Goal: Find specific page/section: Find specific page/section

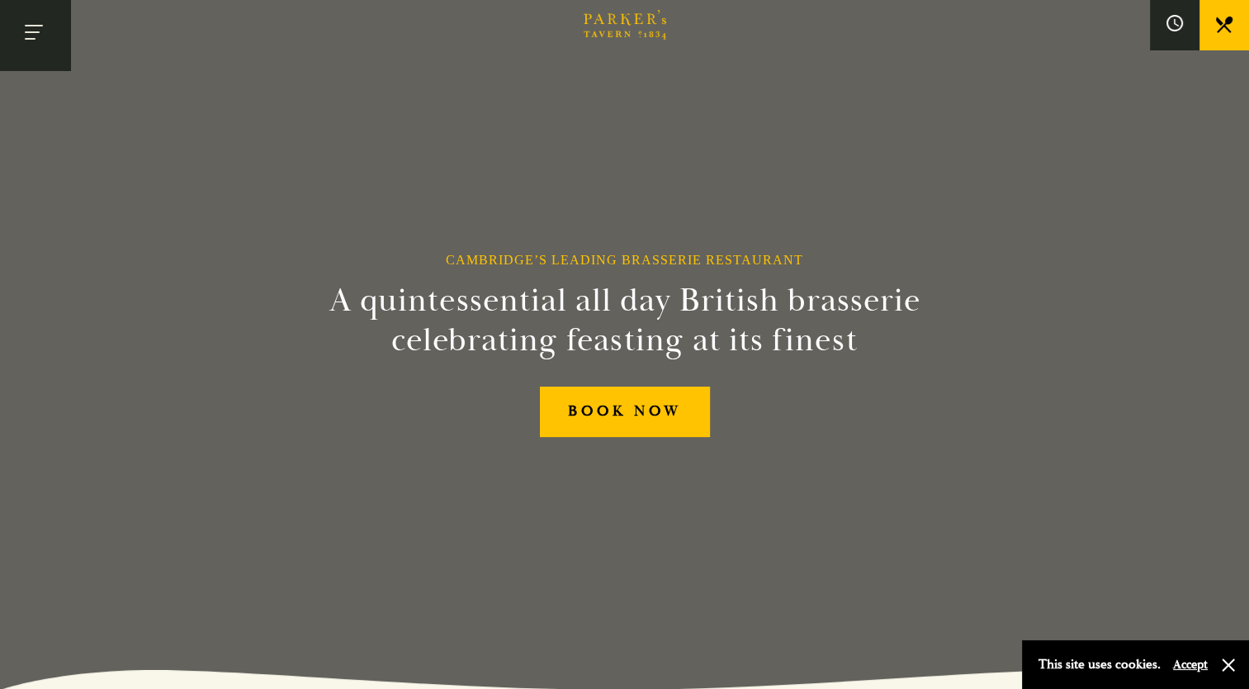
click at [36, 24] on button "Toggle navigation" at bounding box center [35, 35] width 70 height 70
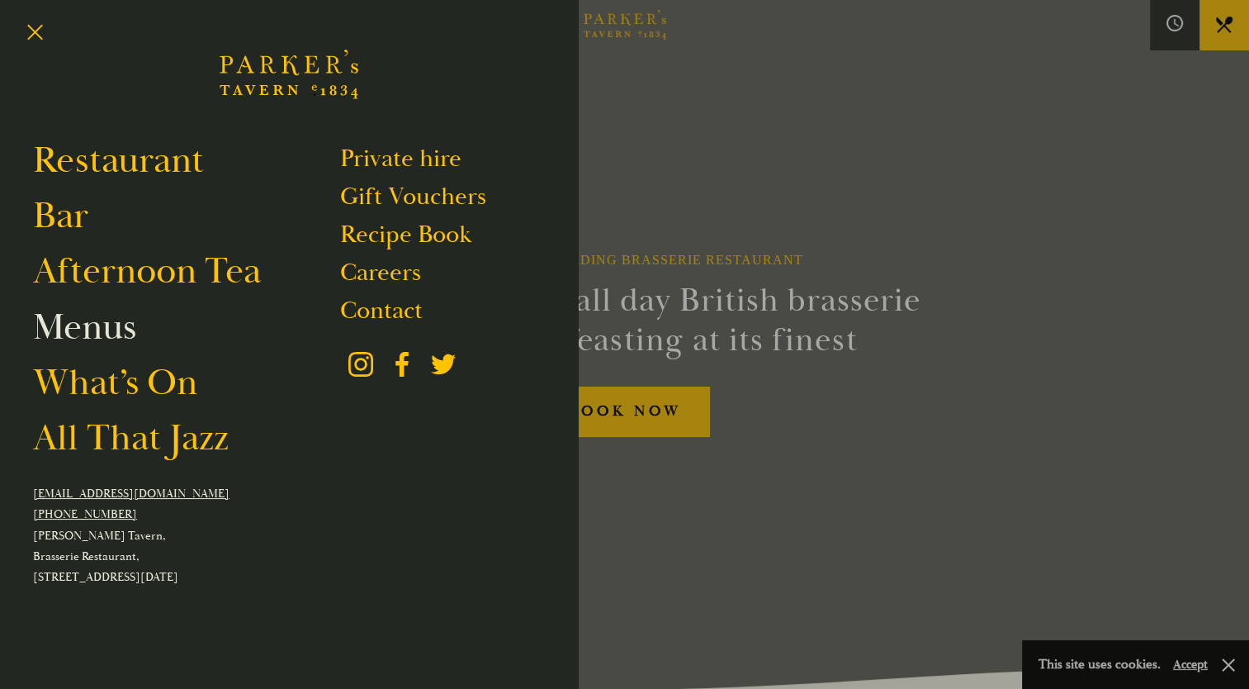
click at [95, 329] on link "Menus" at bounding box center [84, 327] width 103 height 46
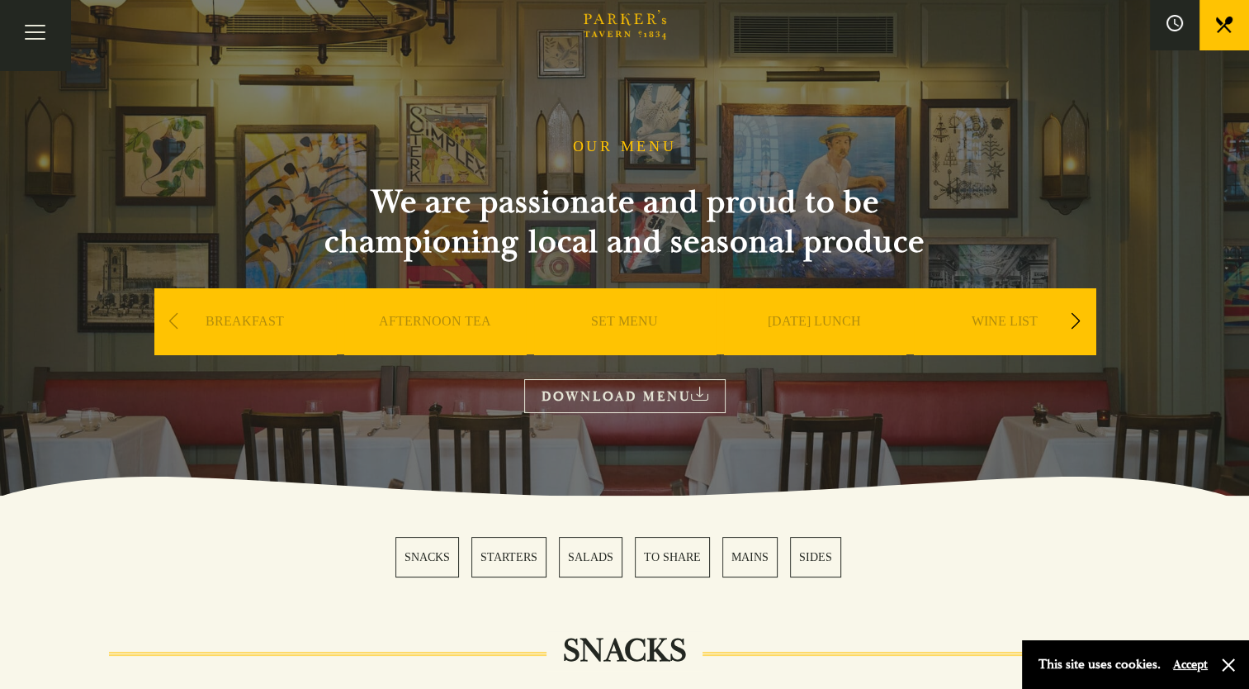
click at [846, 325] on link "[DATE] LUNCH" at bounding box center [814, 346] width 93 height 66
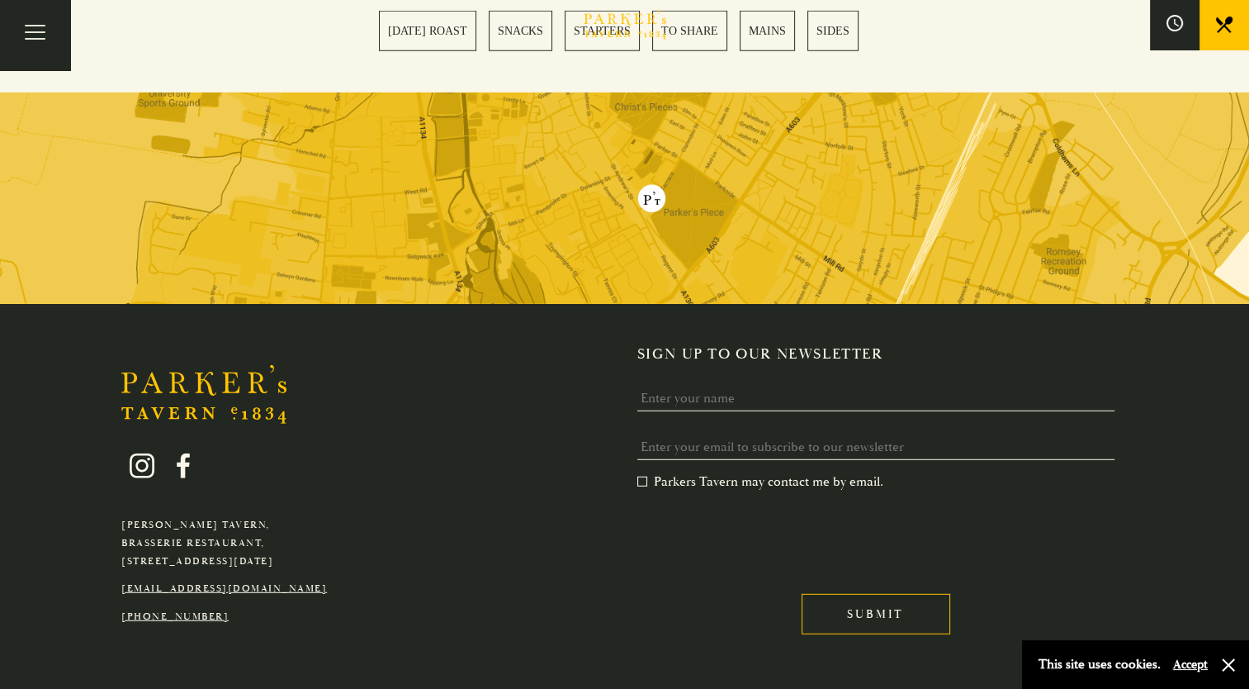
scroll to position [4492, 0]
